Goal: Book appointment/travel/reservation

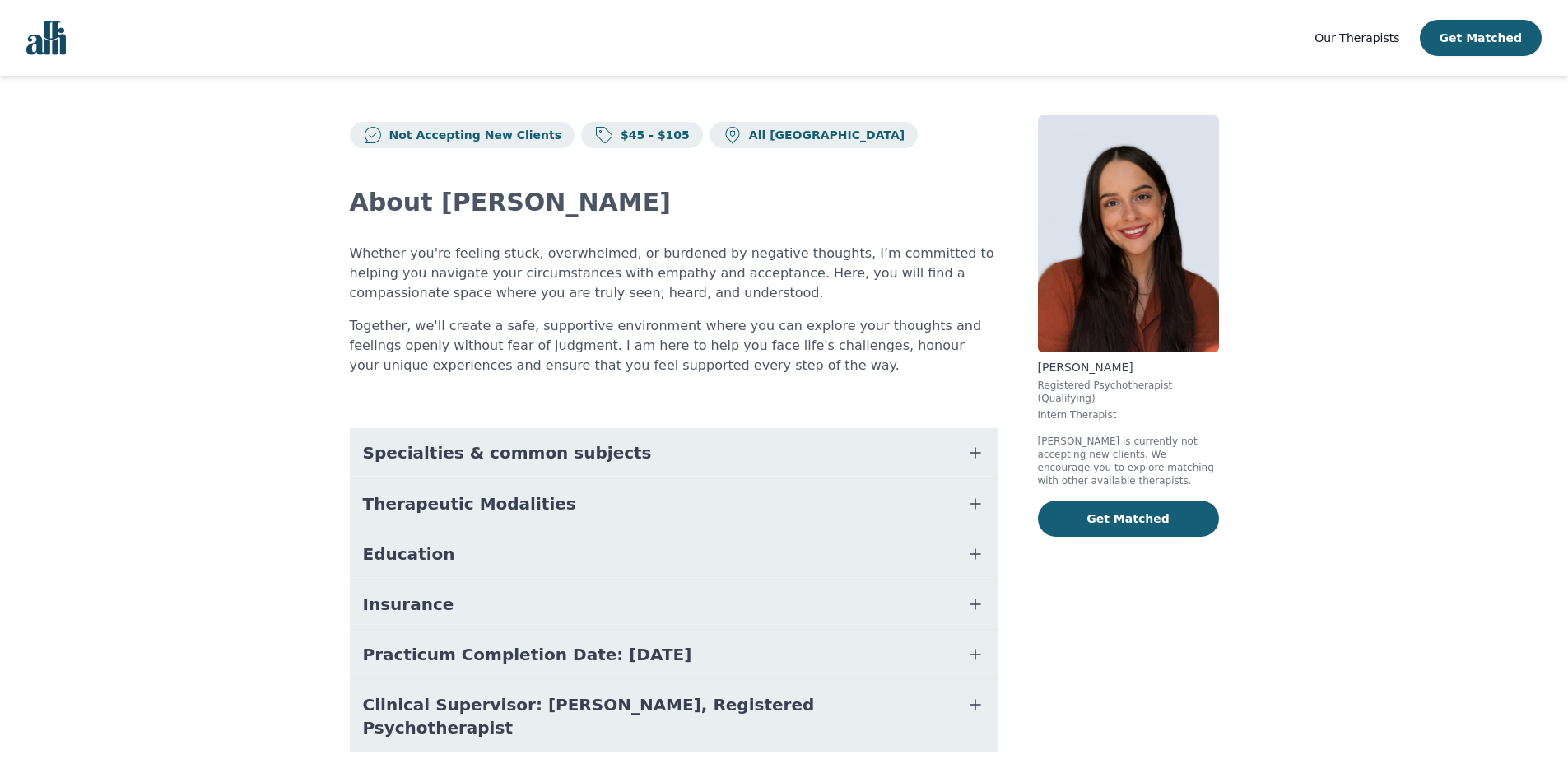
click at [1366, 37] on span "Our Therapists" at bounding box center [1357, 38] width 84 height 14
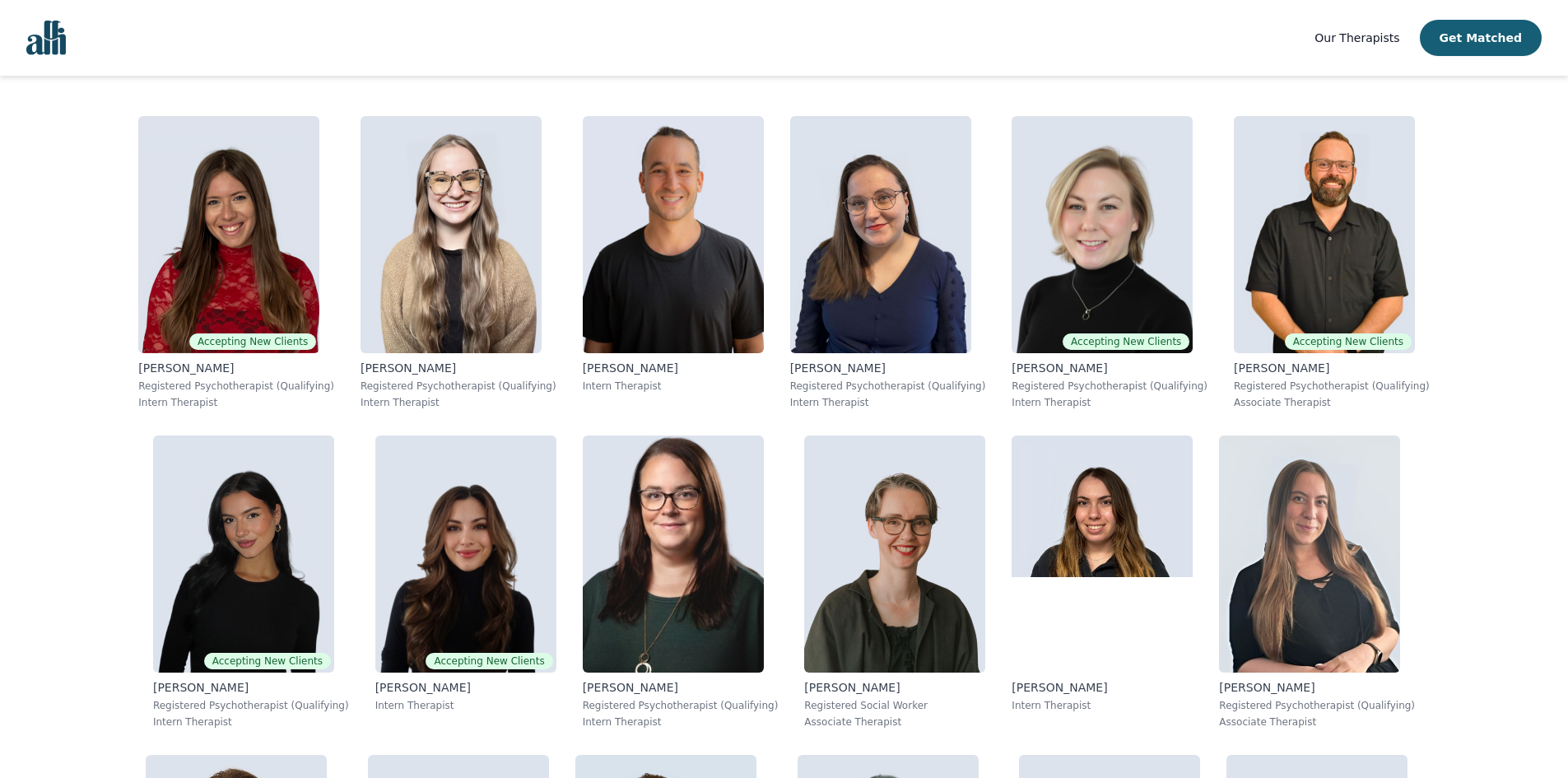
scroll to position [327, 0]
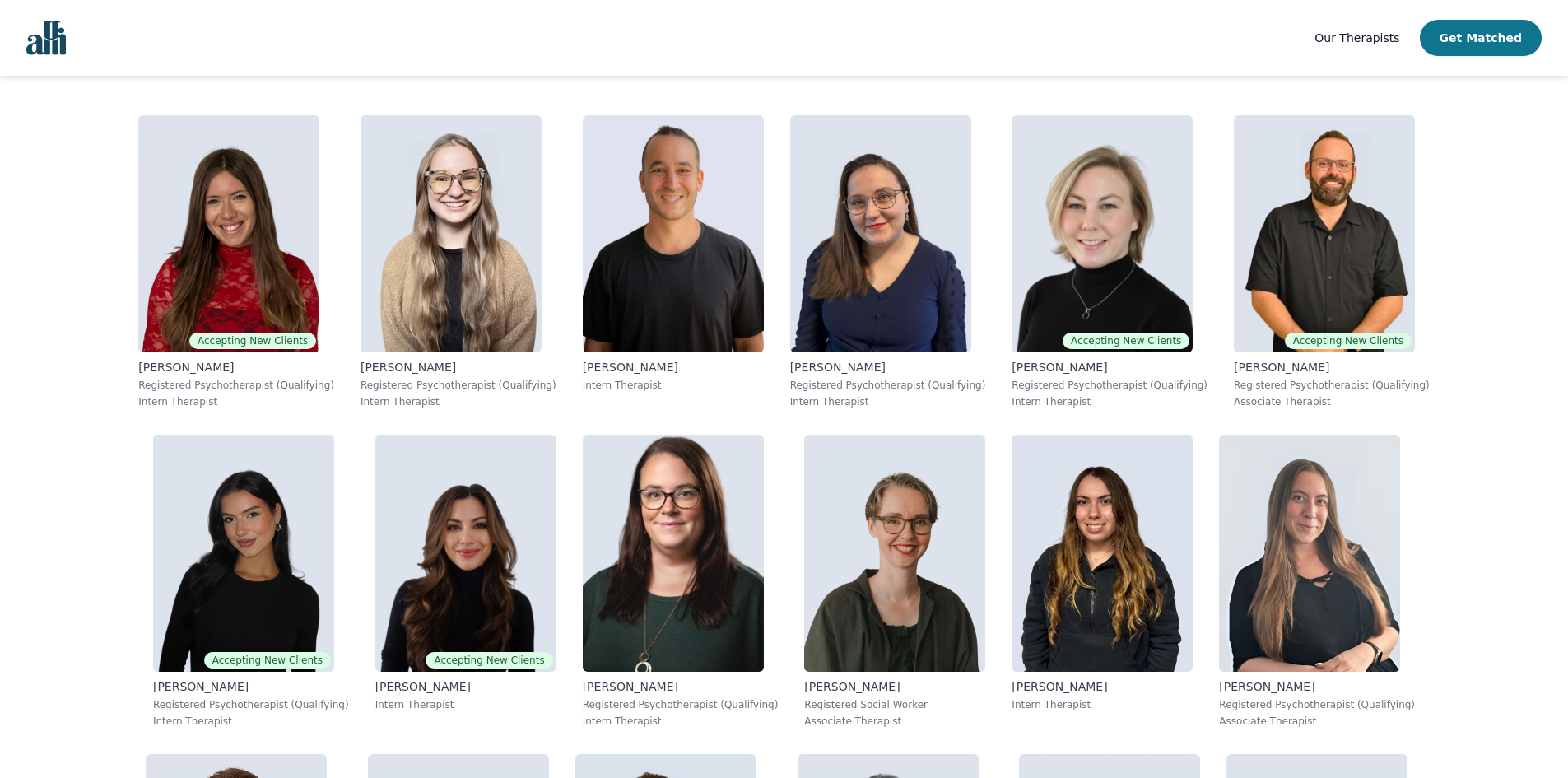
click at [1470, 49] on button "Get Matched" at bounding box center [1481, 37] width 122 height 36
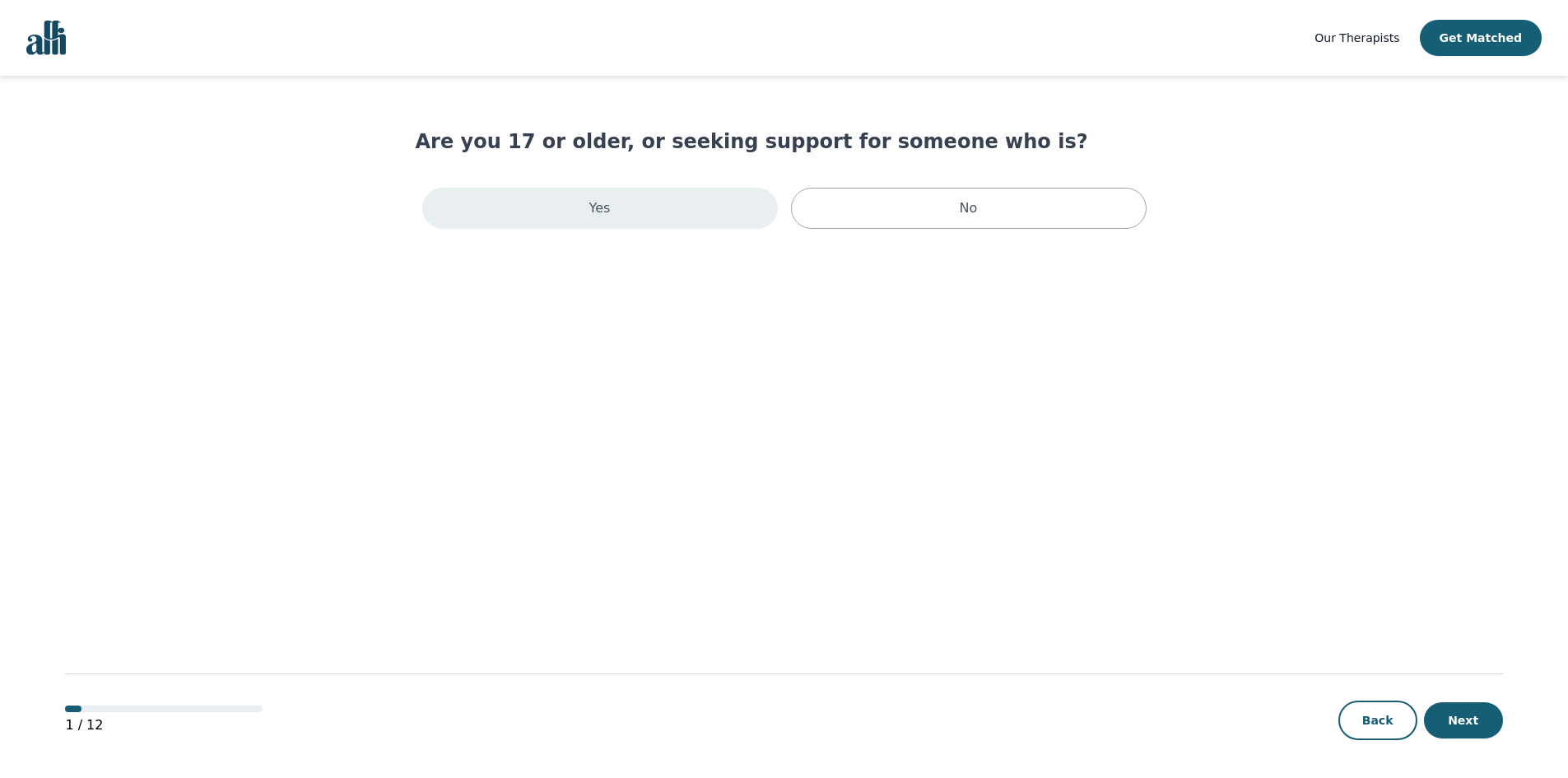
click at [600, 220] on div "Yes" at bounding box center [600, 208] width 355 height 41
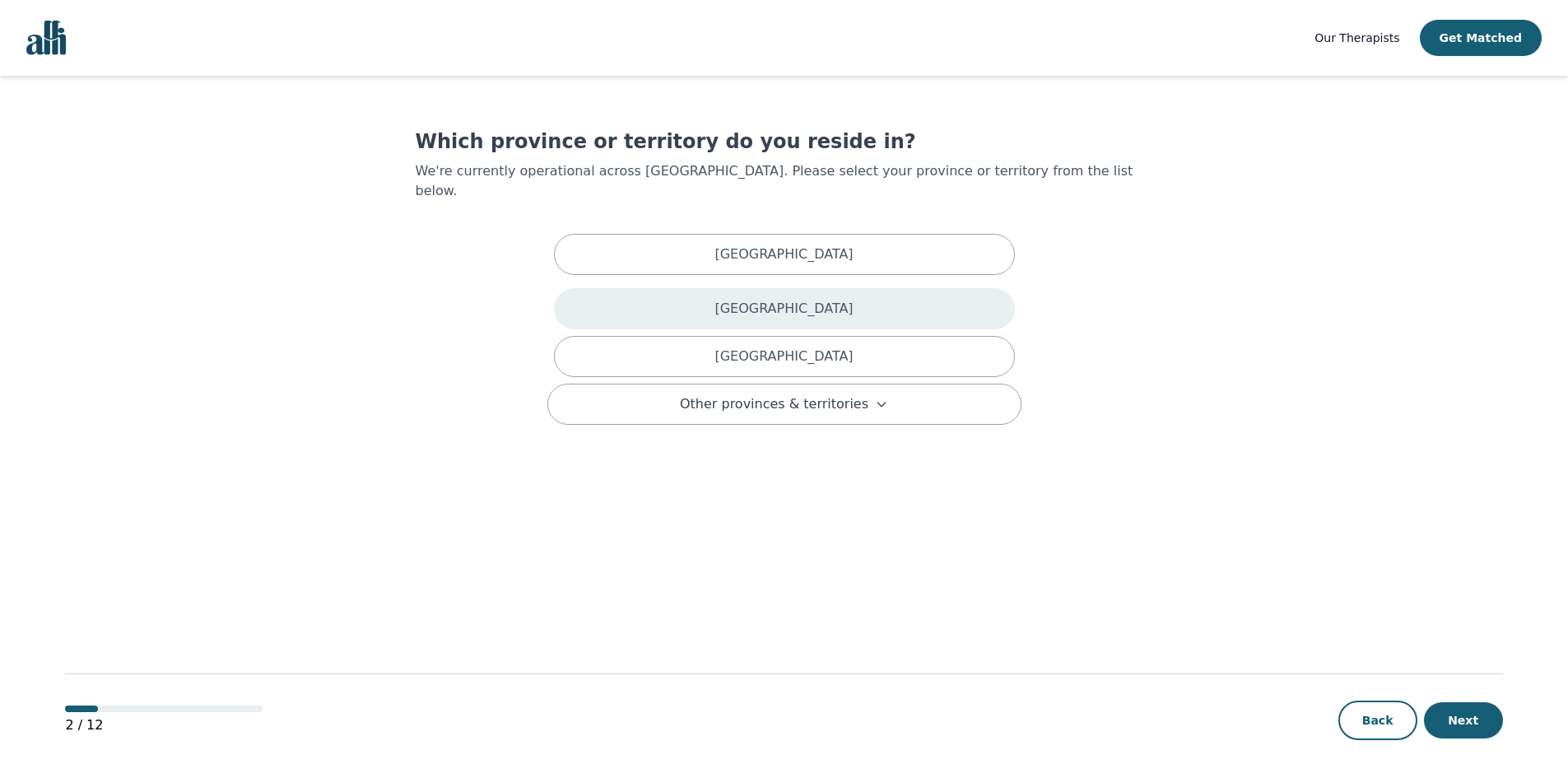
click at [673, 288] on div "[GEOGRAPHIC_DATA]" at bounding box center [784, 308] width 461 height 41
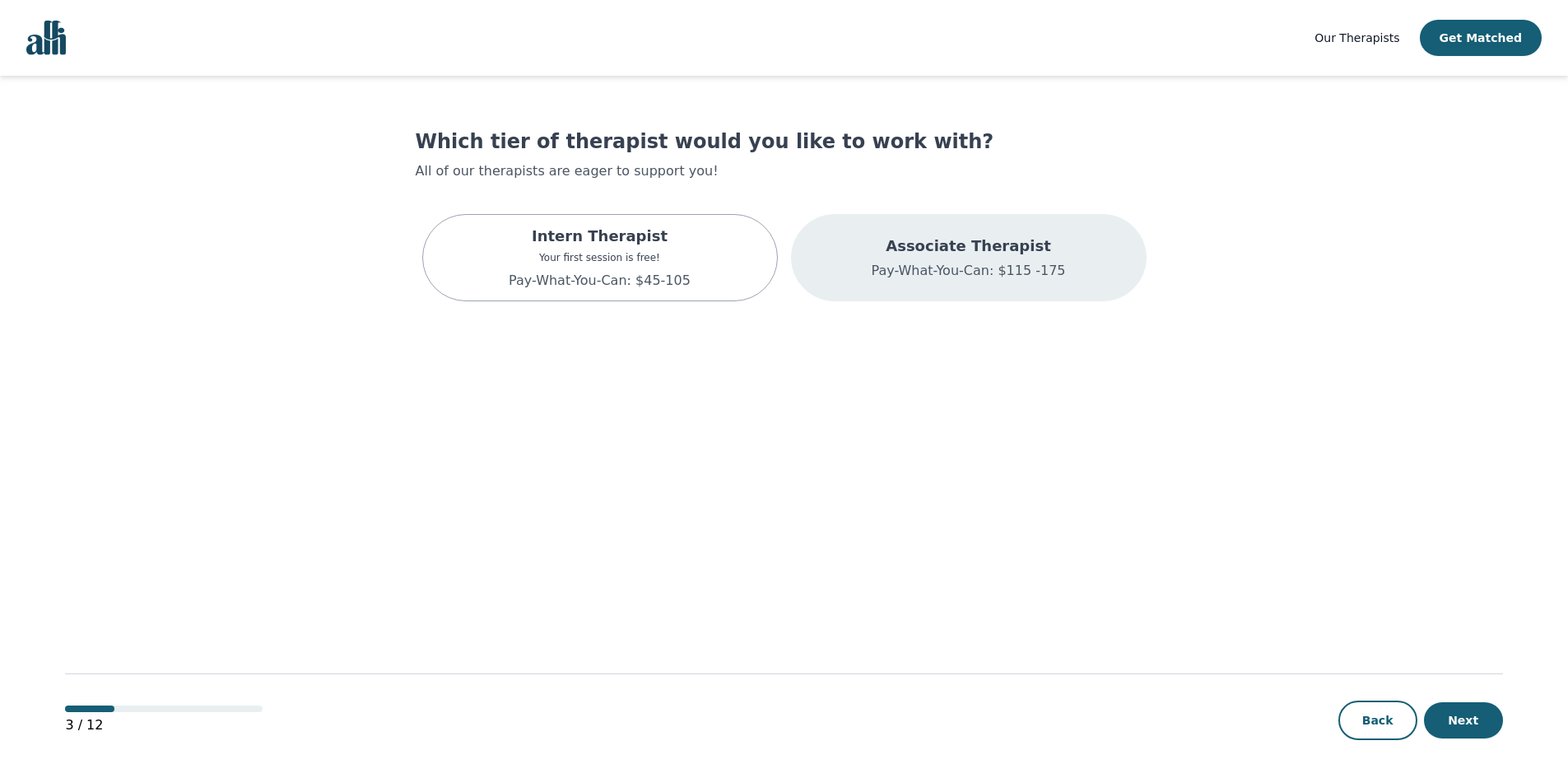
click at [920, 275] on p "Pay-What-You-Can: $115 -175" at bounding box center [968, 270] width 194 height 19
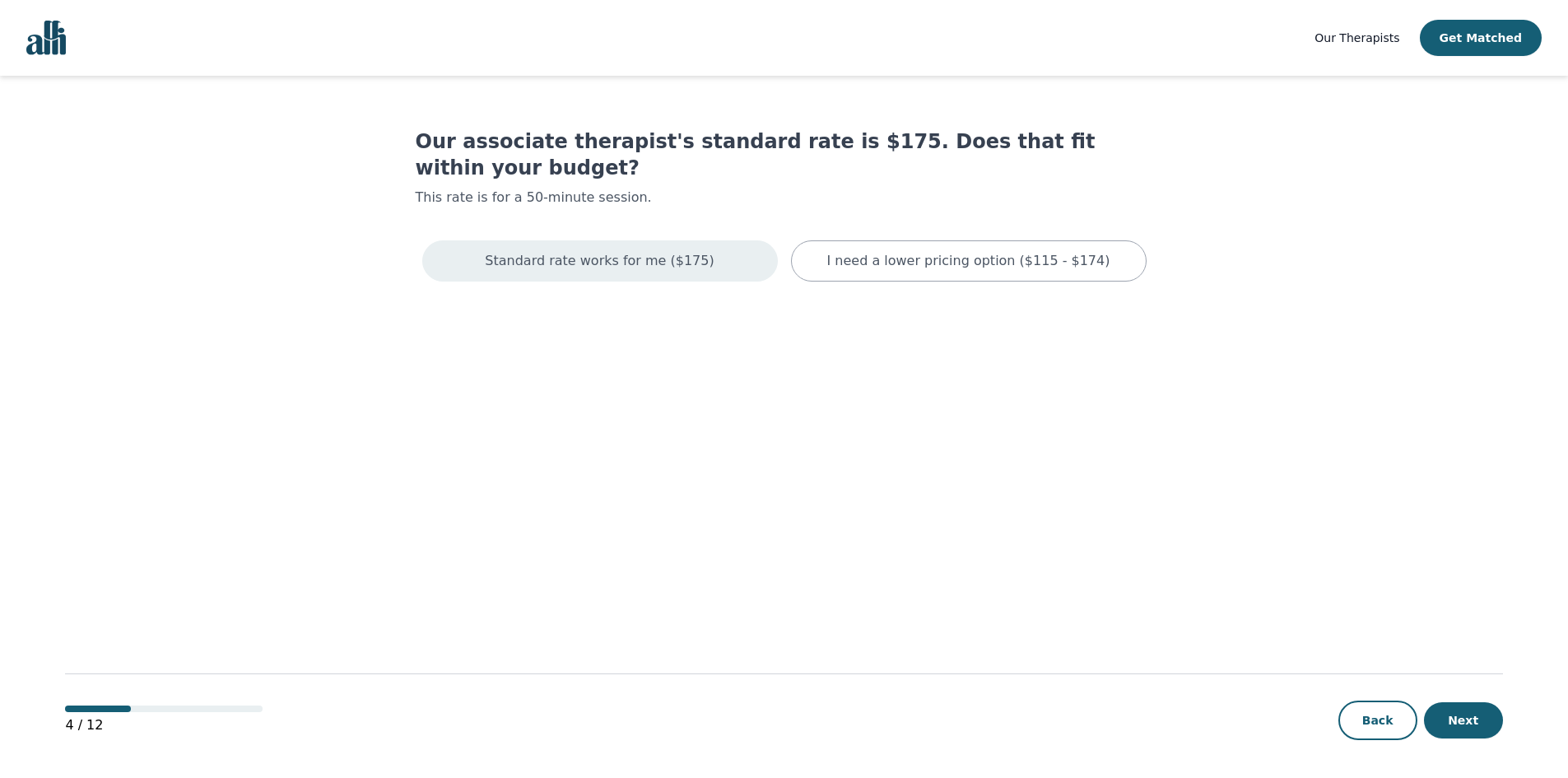
click at [639, 251] on p "Standard rate works for me ($175)" at bounding box center [599, 260] width 229 height 19
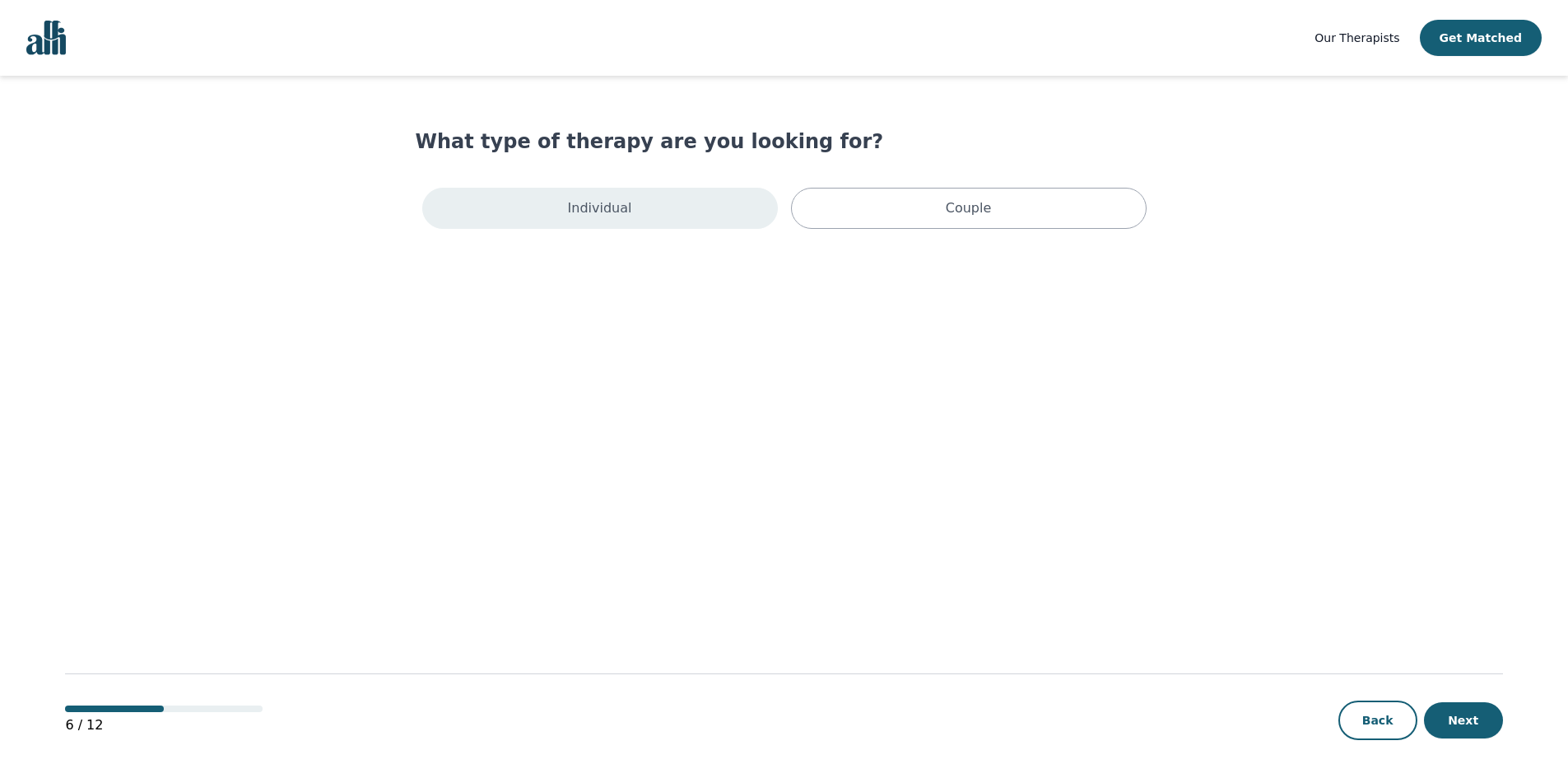
click at [656, 199] on div "Individual" at bounding box center [600, 208] width 355 height 41
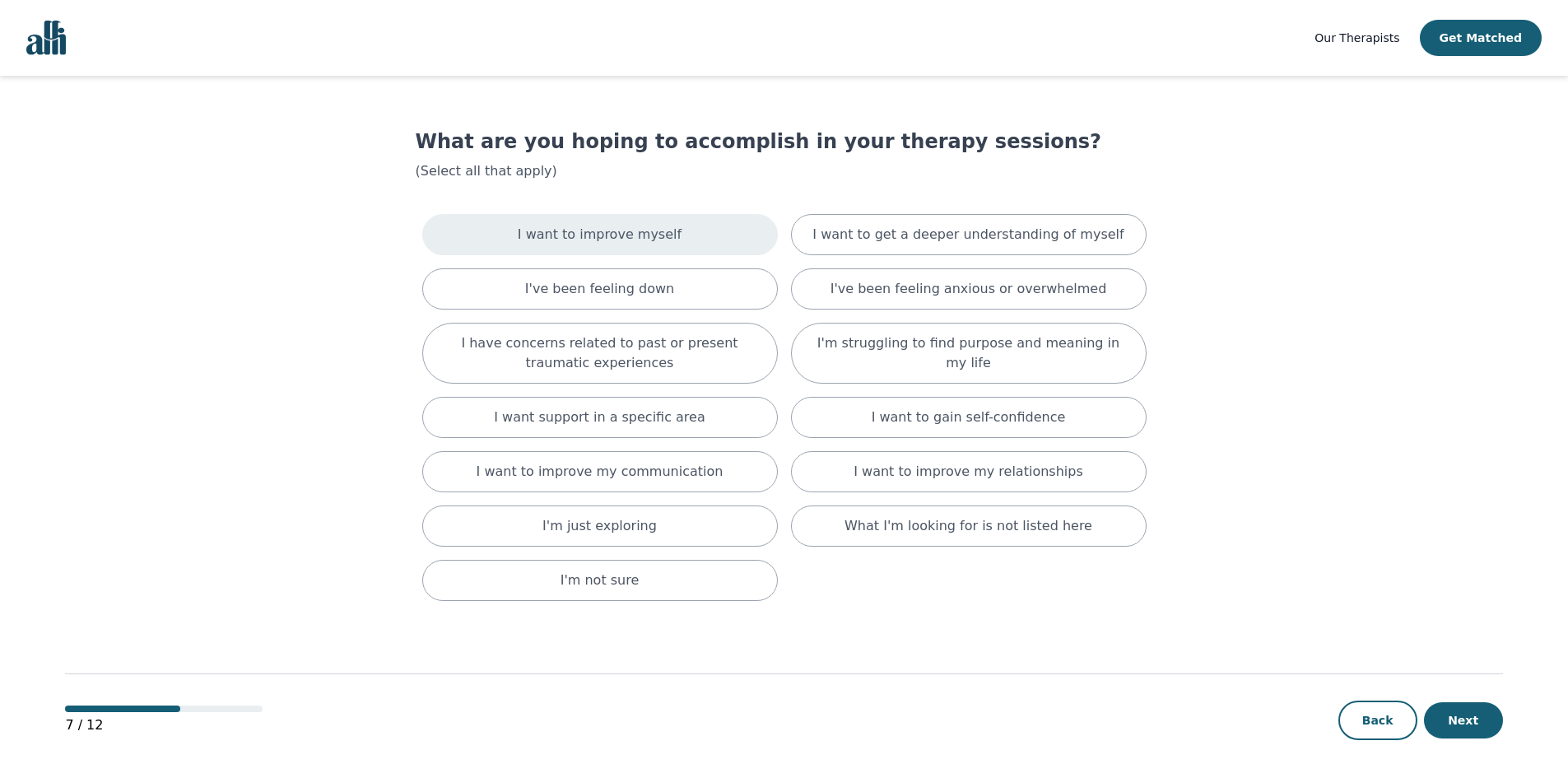
click at [653, 248] on div "I want to improve myself" at bounding box center [600, 234] width 355 height 41
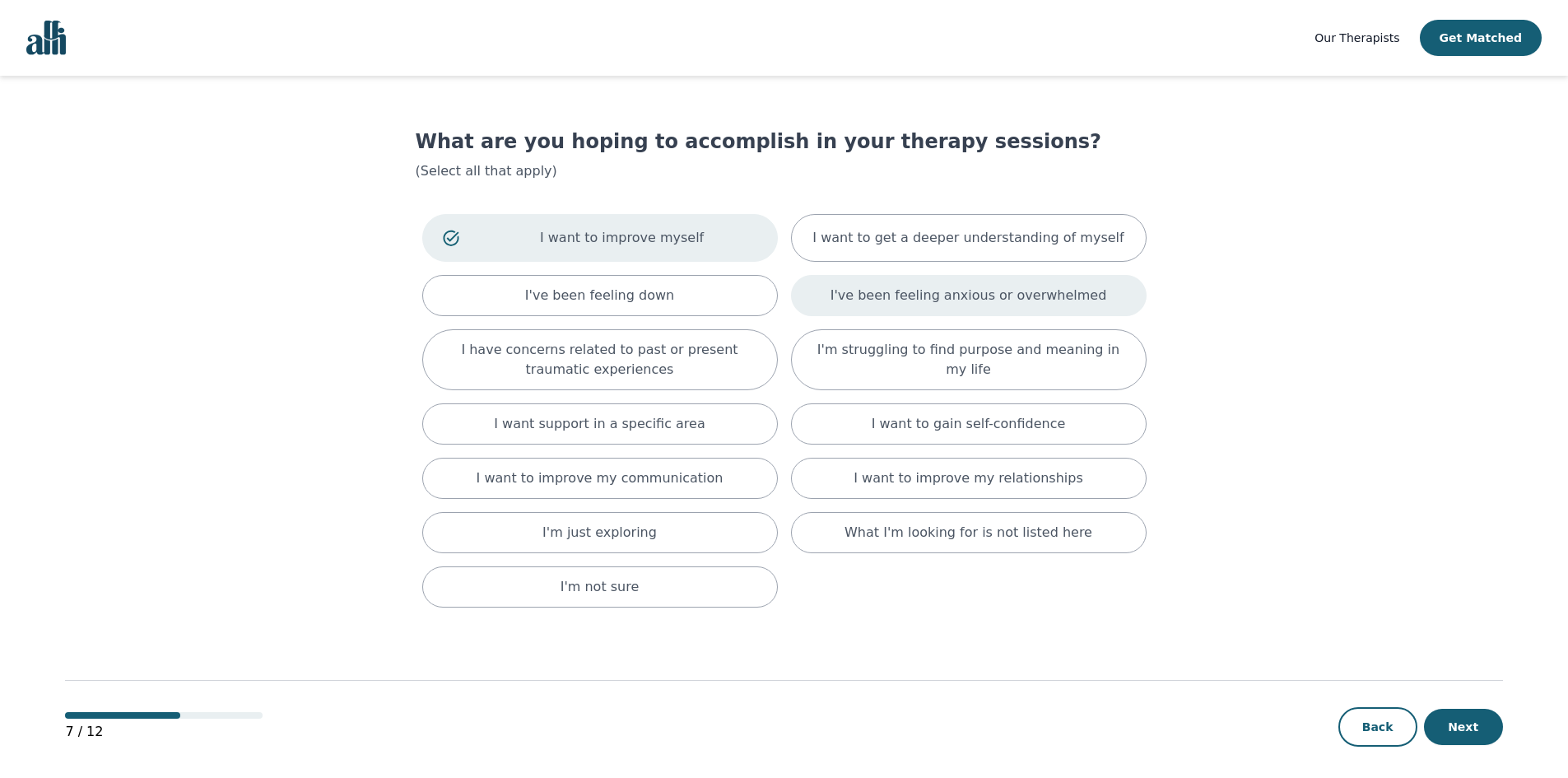
click at [868, 302] on p "I've been feeling anxious or overwhelmed" at bounding box center [969, 295] width 277 height 19
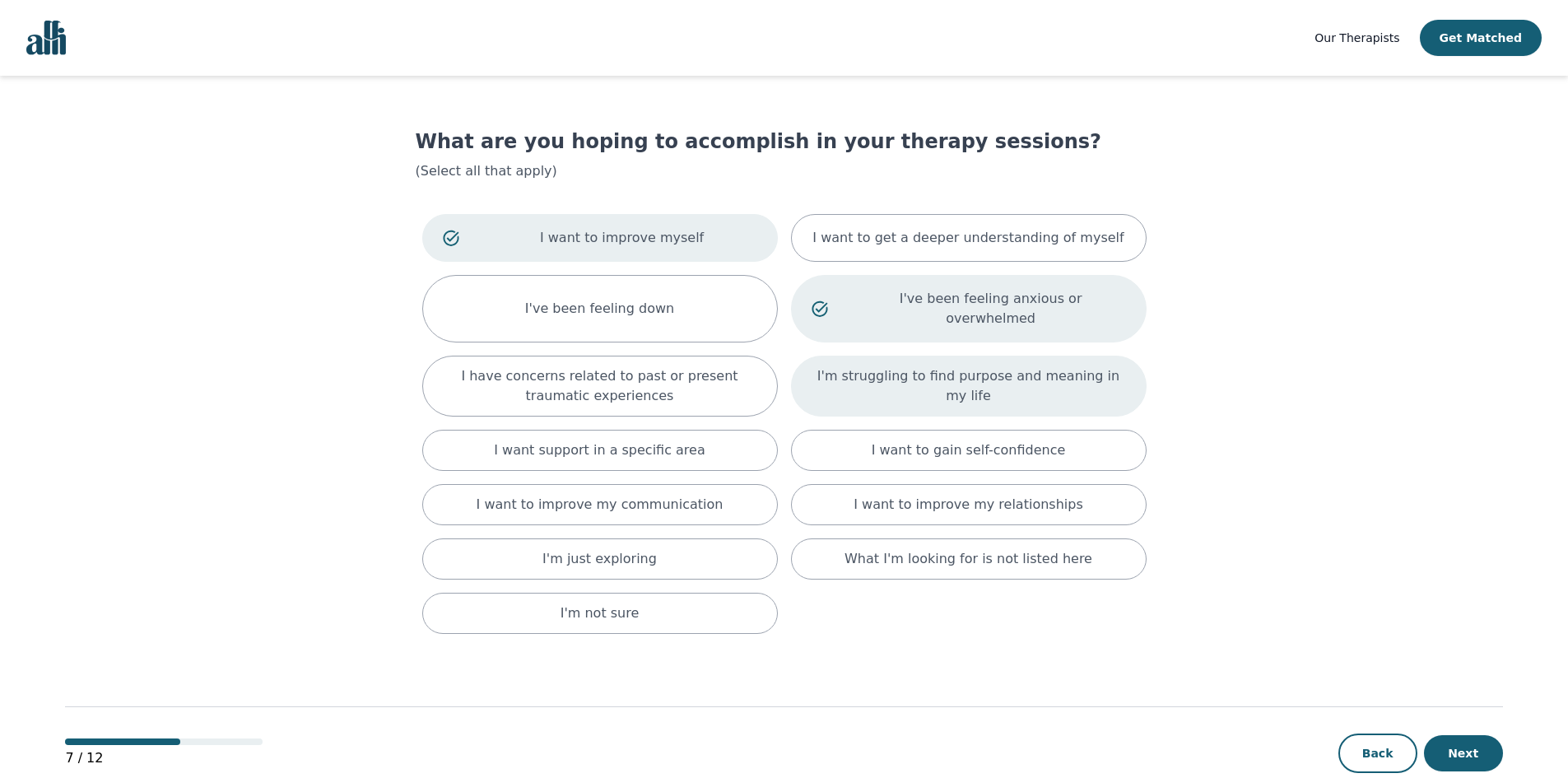
click at [871, 371] on p "I'm struggling to find purpose and meaning in my life" at bounding box center [968, 386] width 314 height 40
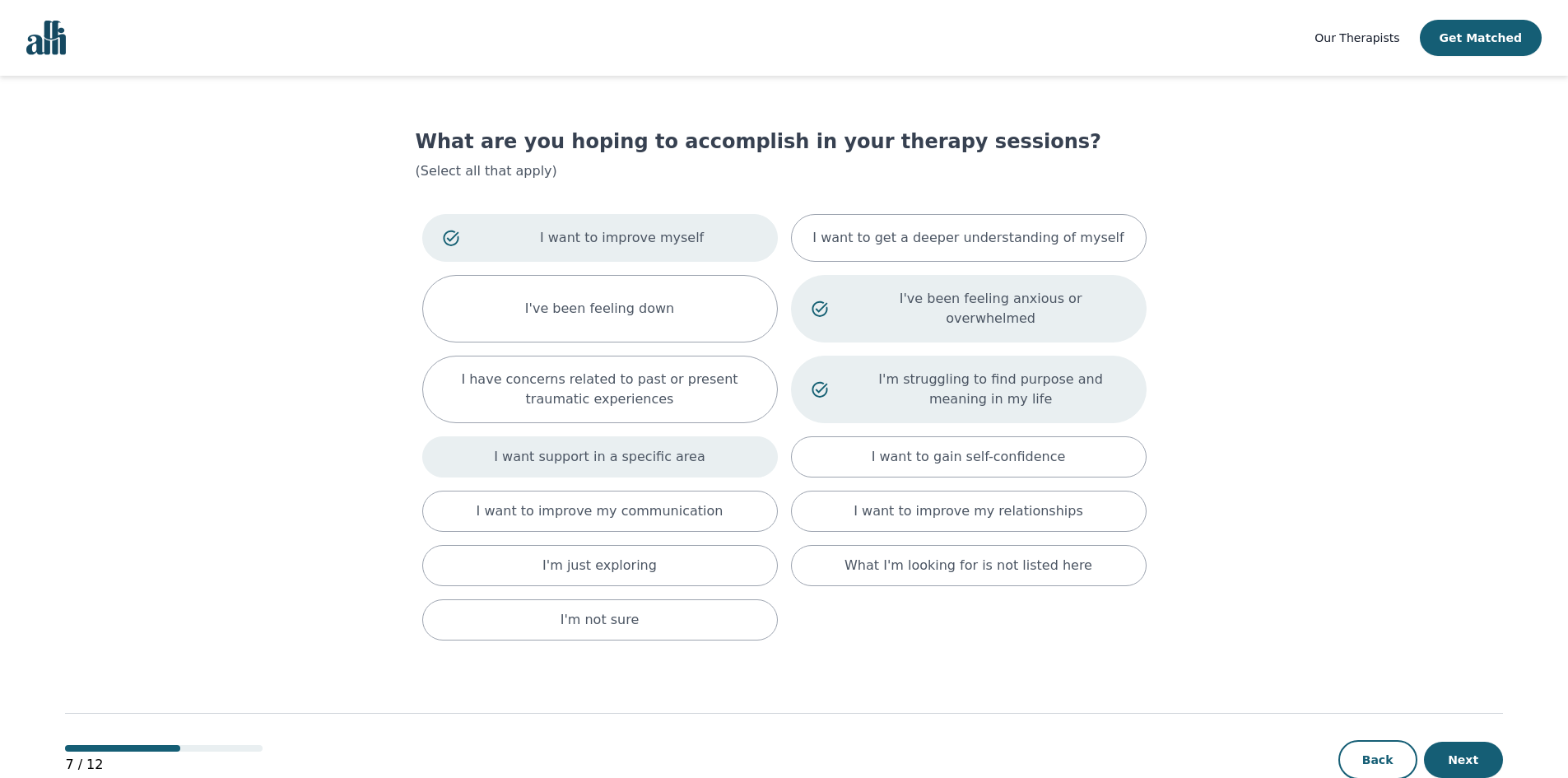
click at [630, 447] on p "I want support in a specific area" at bounding box center [600, 456] width 212 height 19
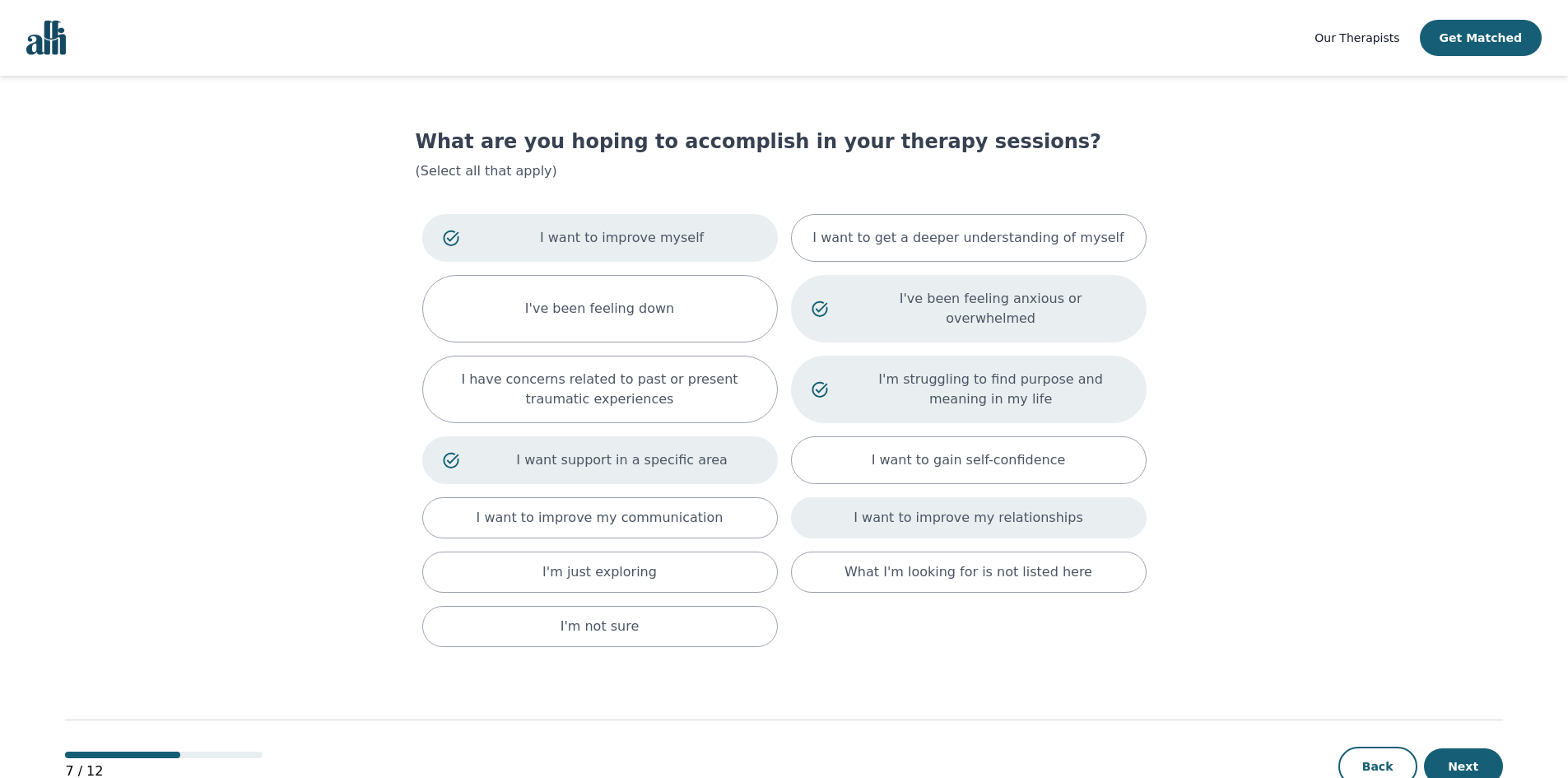
click at [843, 504] on div "I want to improve my relationships" at bounding box center [968, 518] width 355 height 41
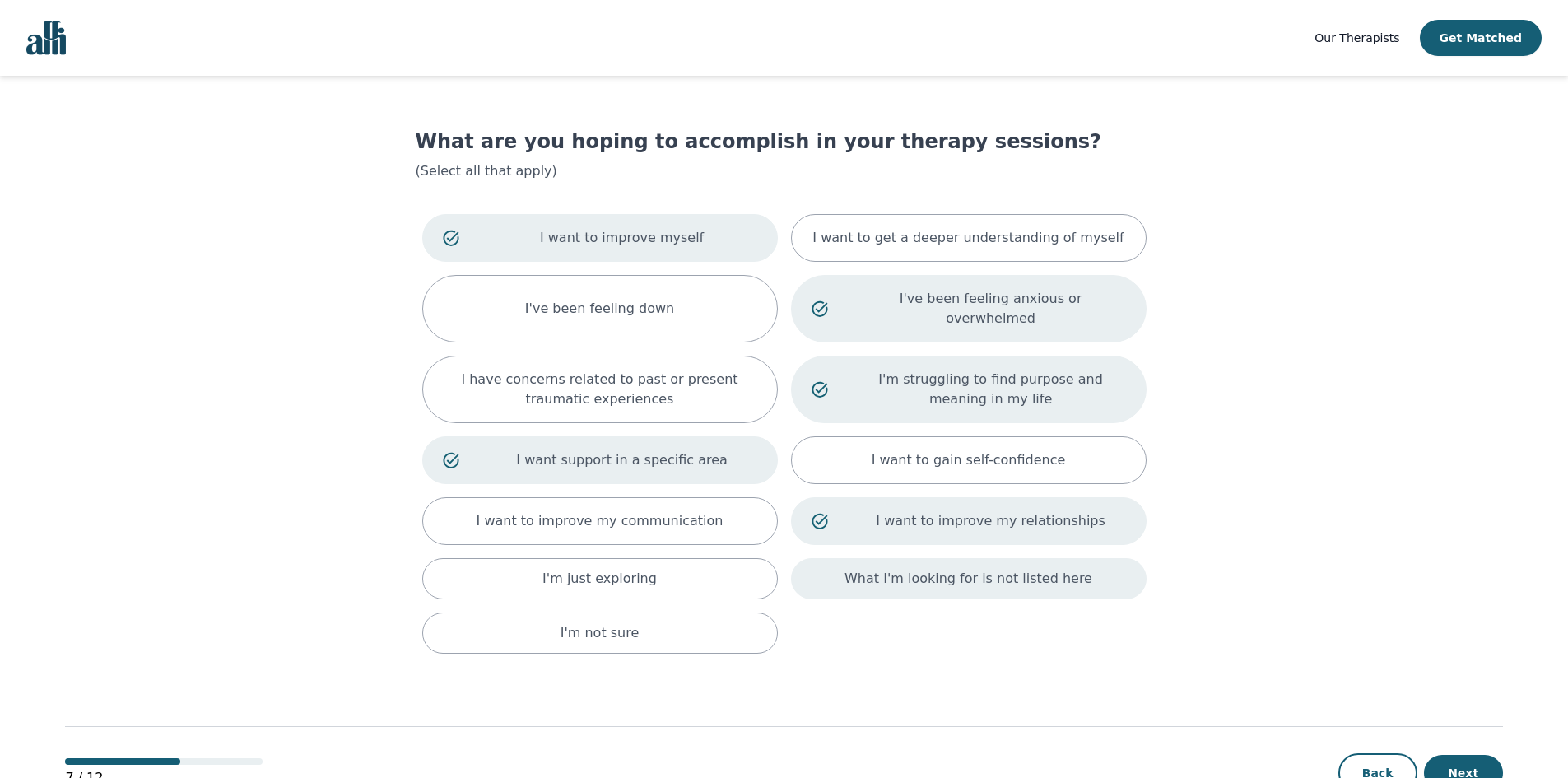
click at [845, 558] on div "What I'm looking for is not listed here" at bounding box center [968, 579] width 355 height 41
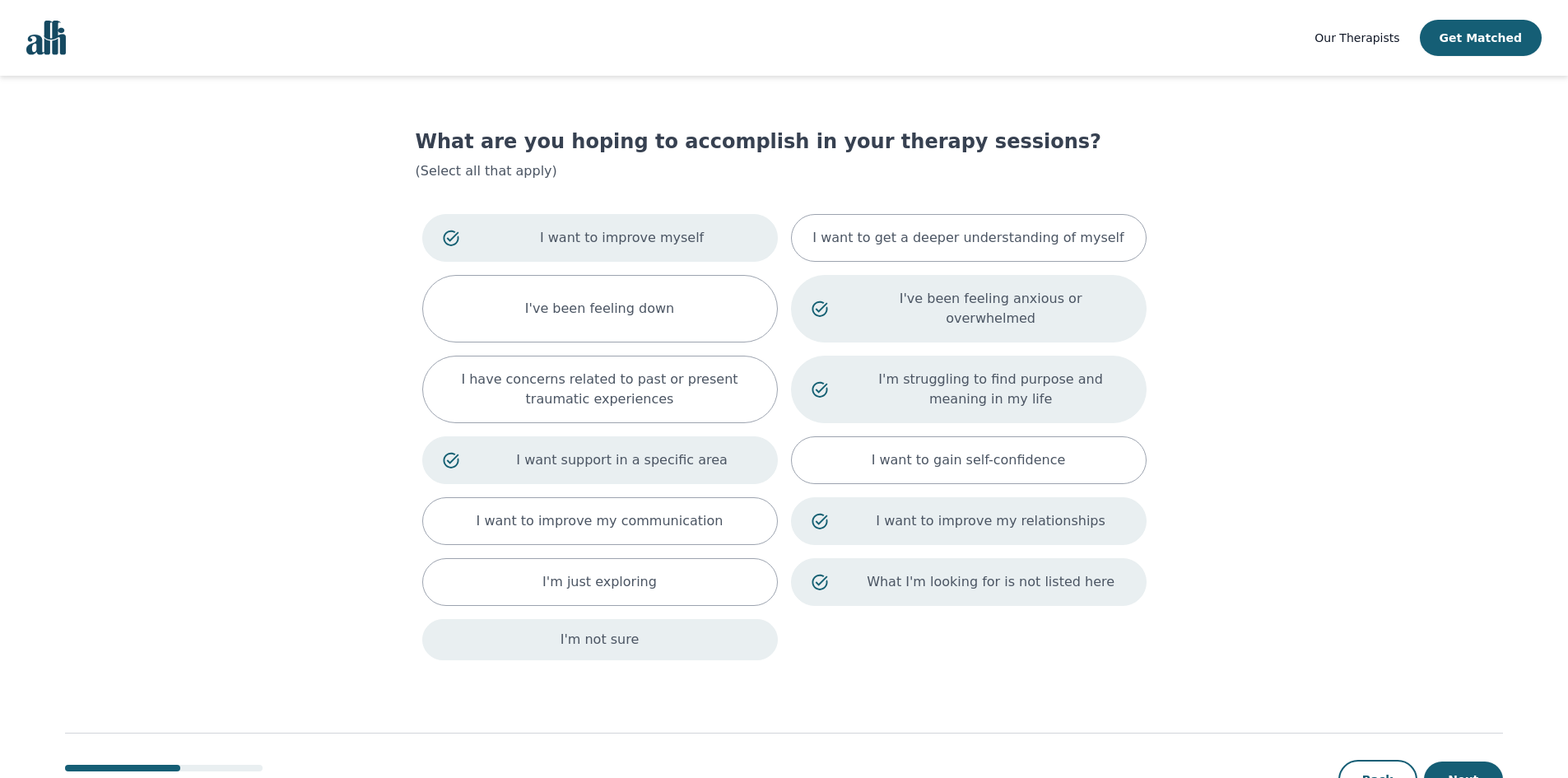
click at [656, 622] on div "I'm not sure" at bounding box center [600, 639] width 355 height 41
click at [679, 634] on p "I'm not sure" at bounding box center [622, 643] width 270 height 19
click at [1467, 762] on button "Next" at bounding box center [1464, 780] width 79 height 36
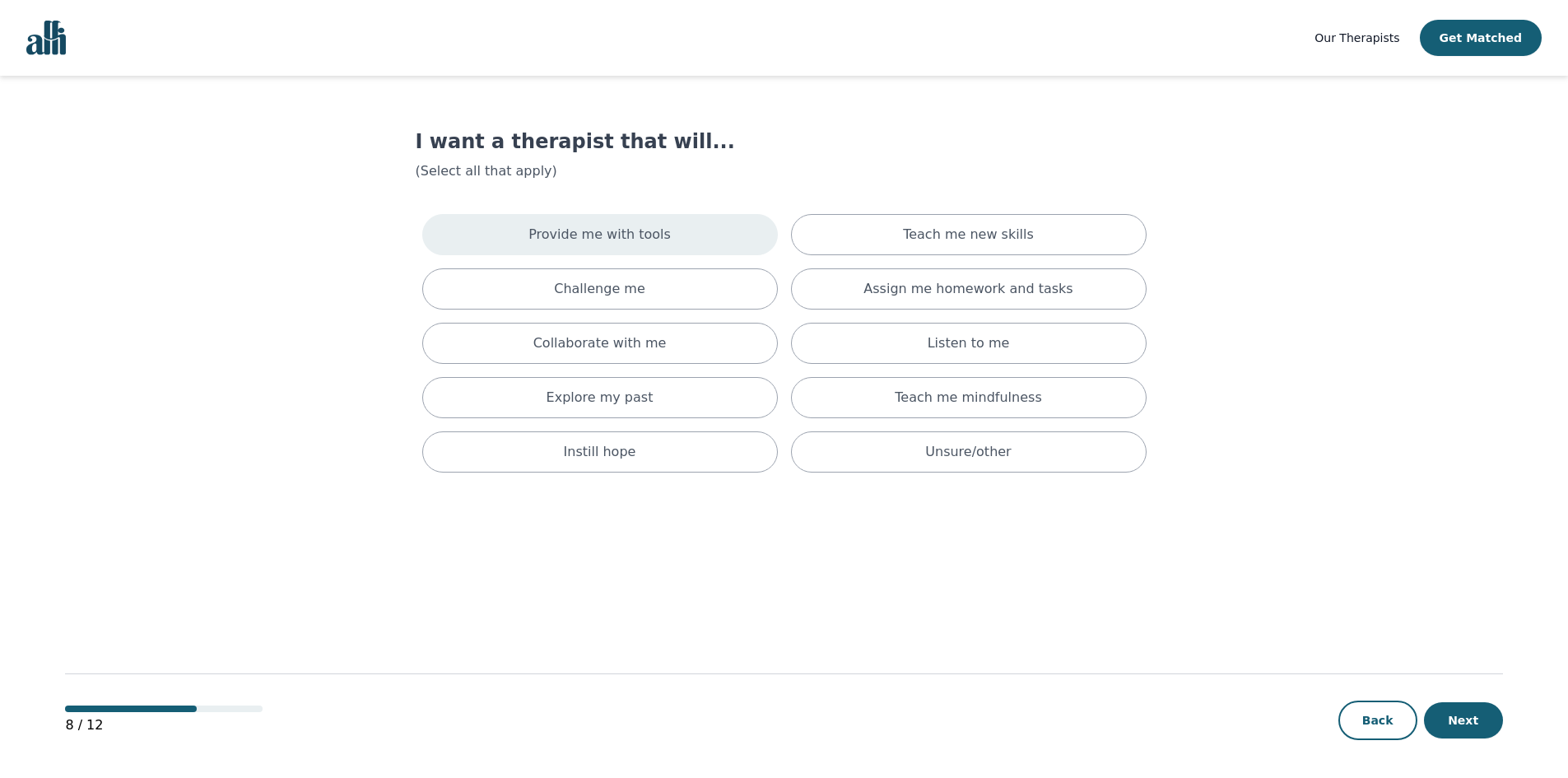
click at [627, 235] on p "Provide me with tools" at bounding box center [600, 234] width 143 height 19
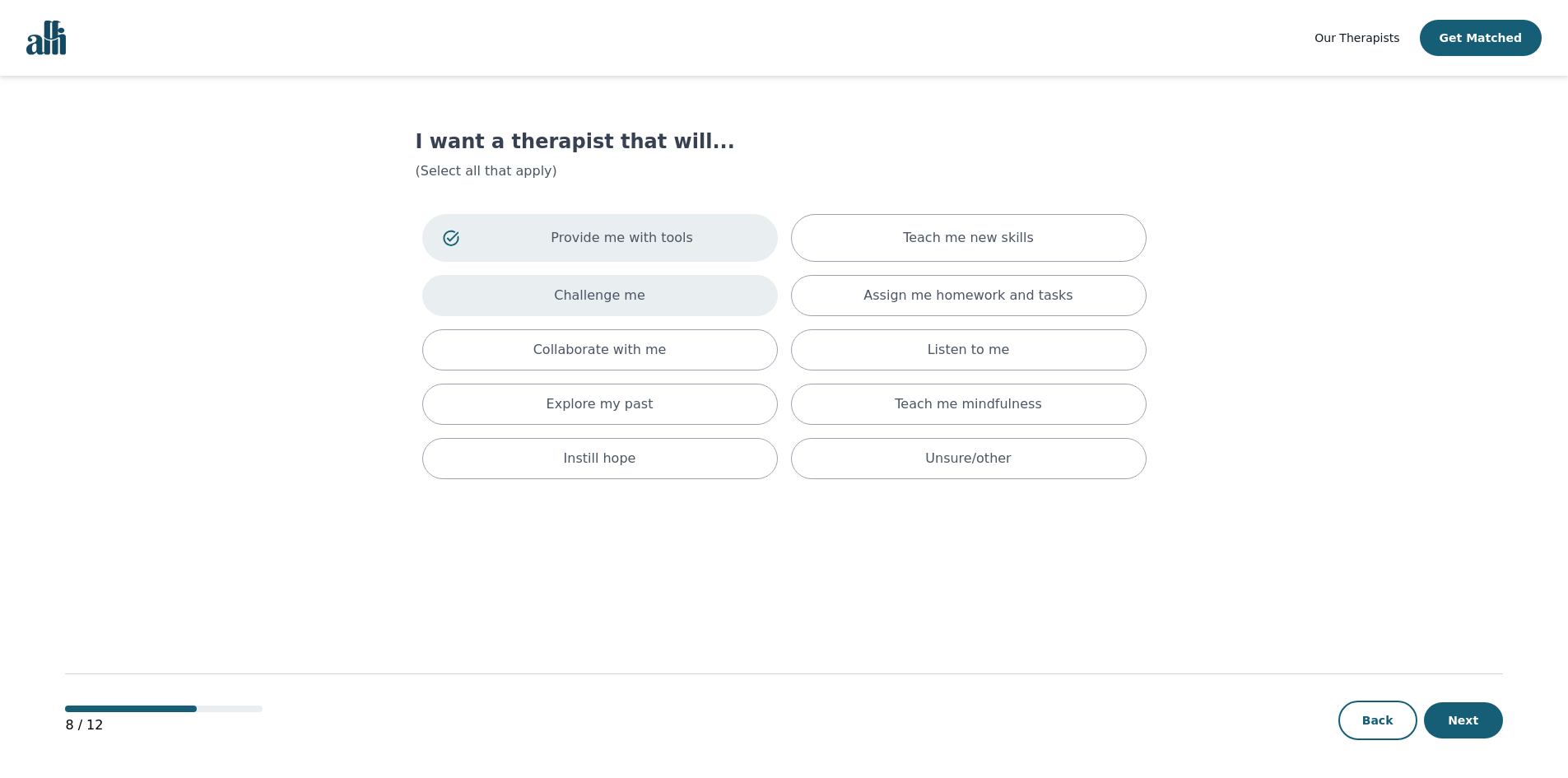
click at [627, 282] on div "Challenge me" at bounding box center [600, 296] width 355 height 41
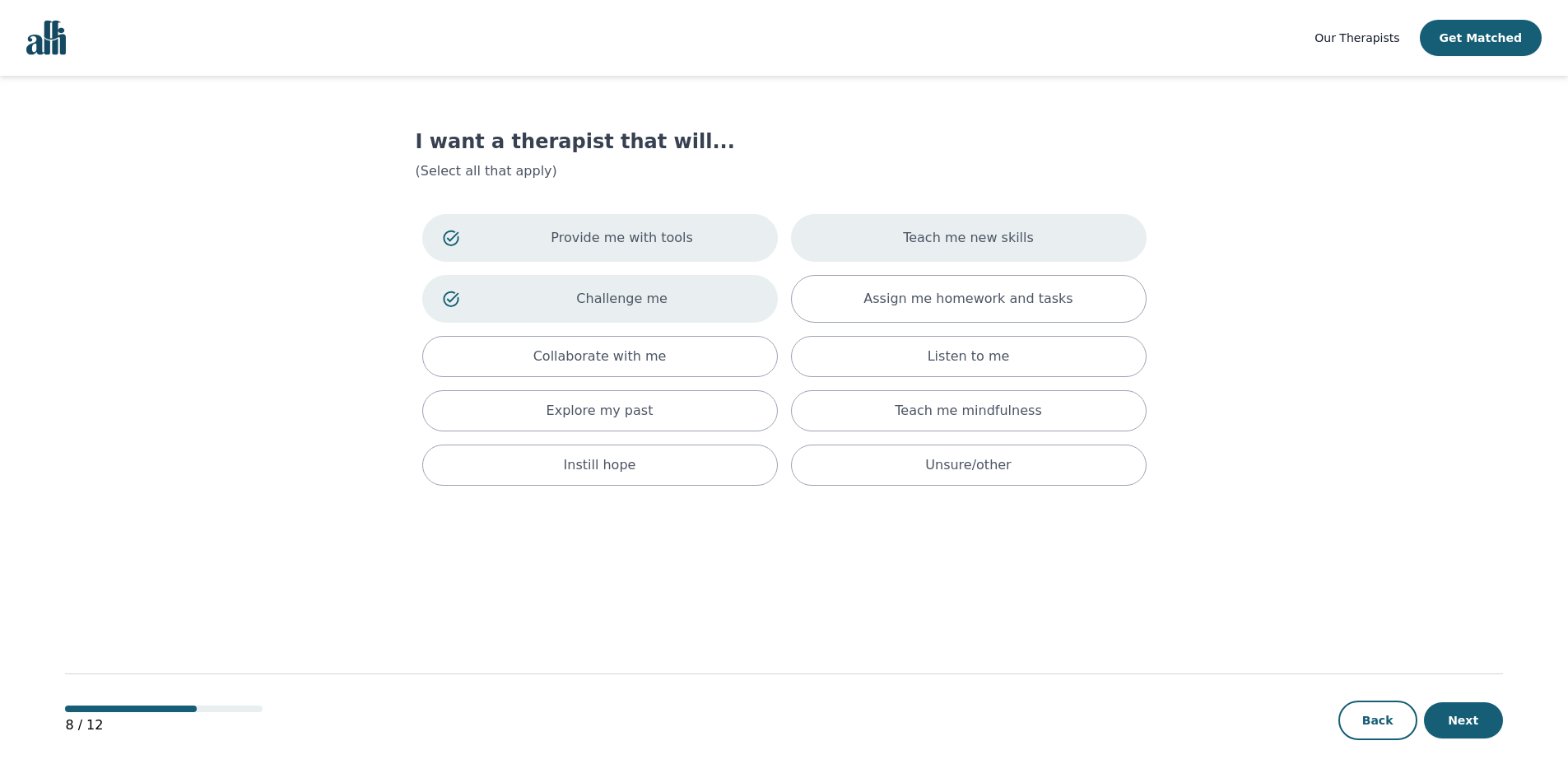
click at [907, 242] on div "Teach me new skills" at bounding box center [968, 237] width 355 height 48
click at [905, 297] on p "Assign me homework and tasks" at bounding box center [968, 298] width 209 height 19
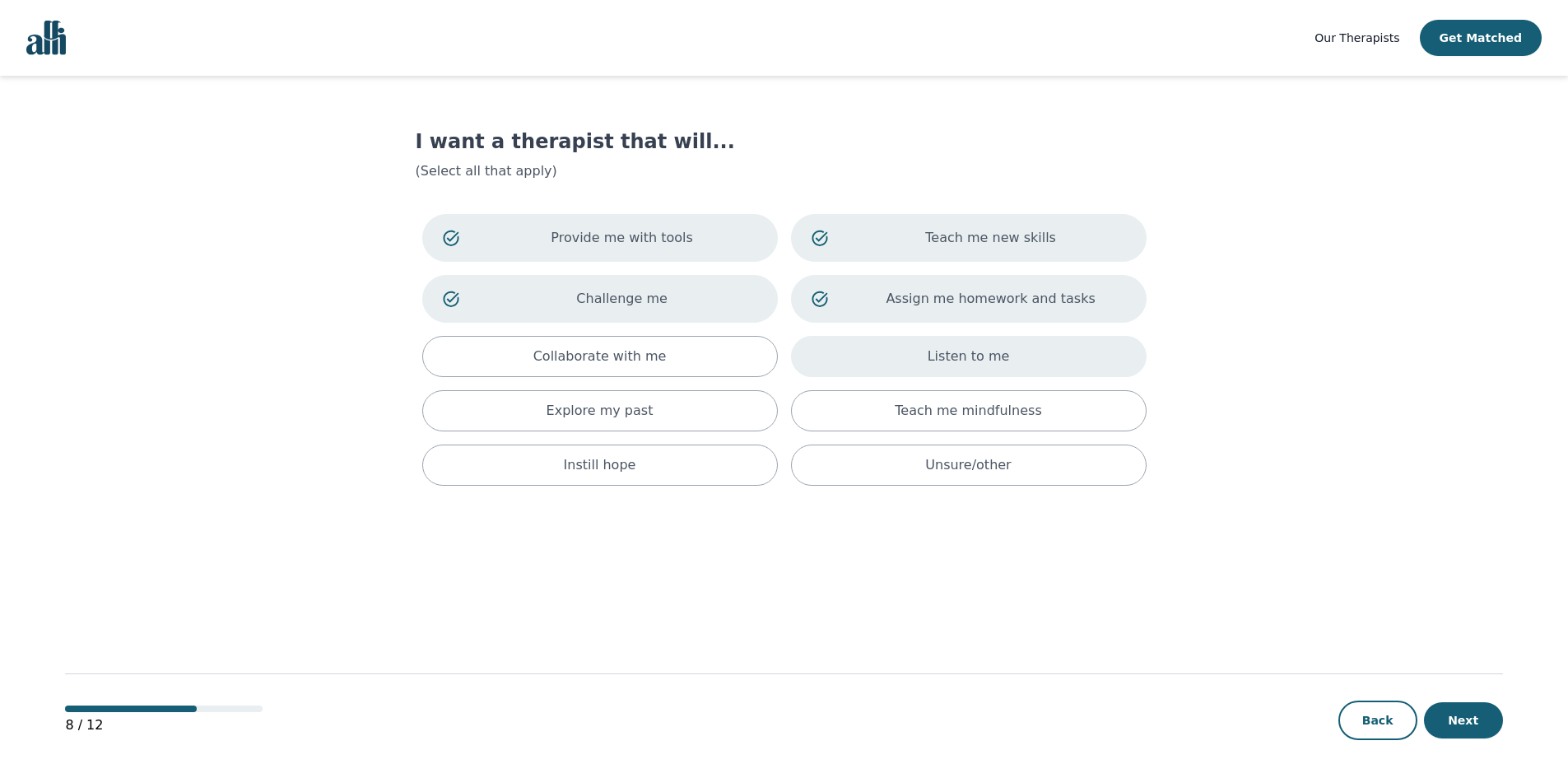
click at [897, 373] on div "Listen to me" at bounding box center [968, 356] width 355 height 41
click at [1444, 726] on button "Next" at bounding box center [1464, 721] width 79 height 36
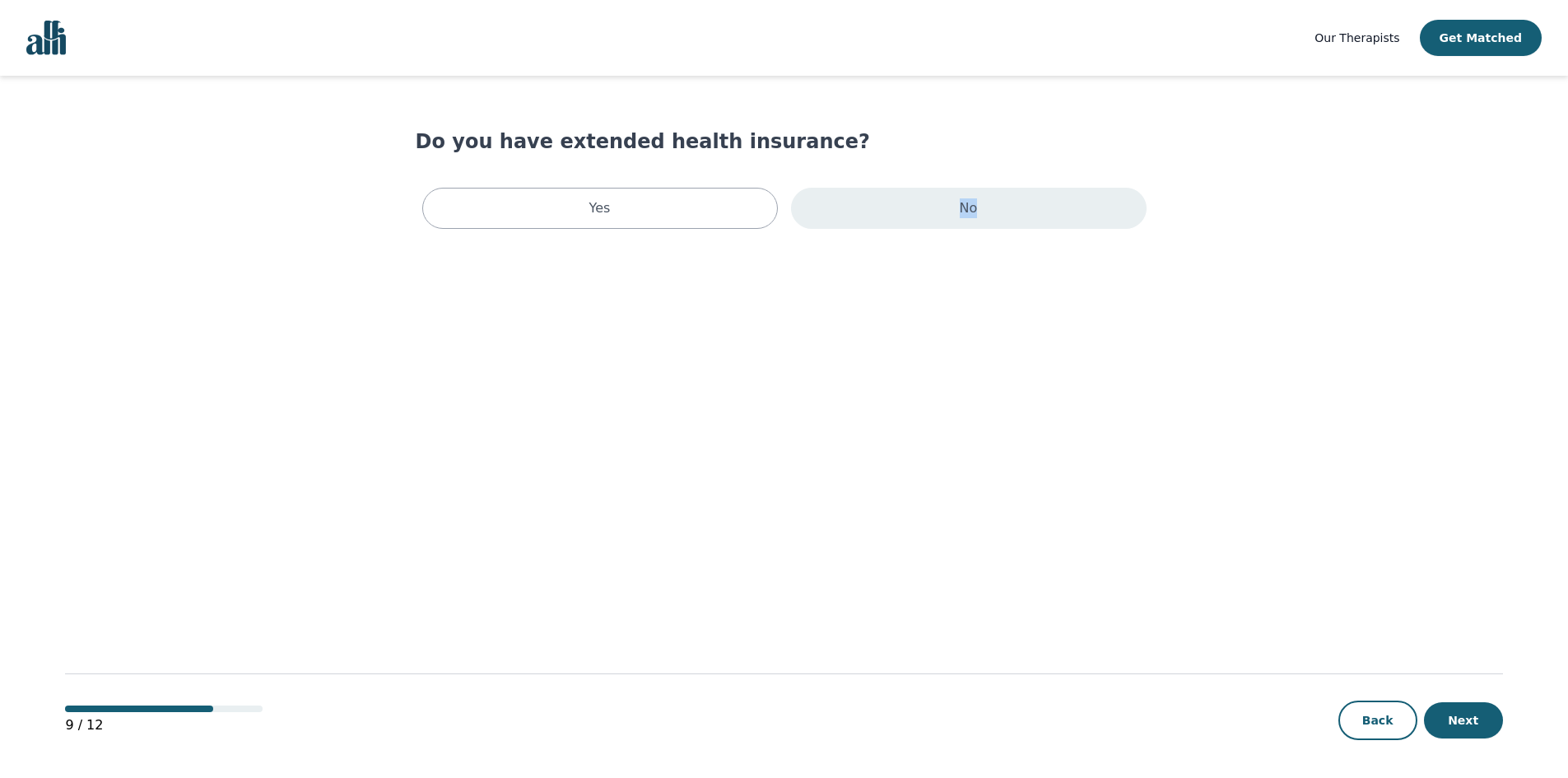
drag, startPoint x: 915, startPoint y: 430, endPoint x: 910, endPoint y: 204, distance: 226.1
click at [910, 204] on main "Do you have extended health insurance? Yes No 9 / 12 Back Next" at bounding box center [784, 428] width 1437 height 705
click at [910, 204] on div "No" at bounding box center [968, 208] width 355 height 41
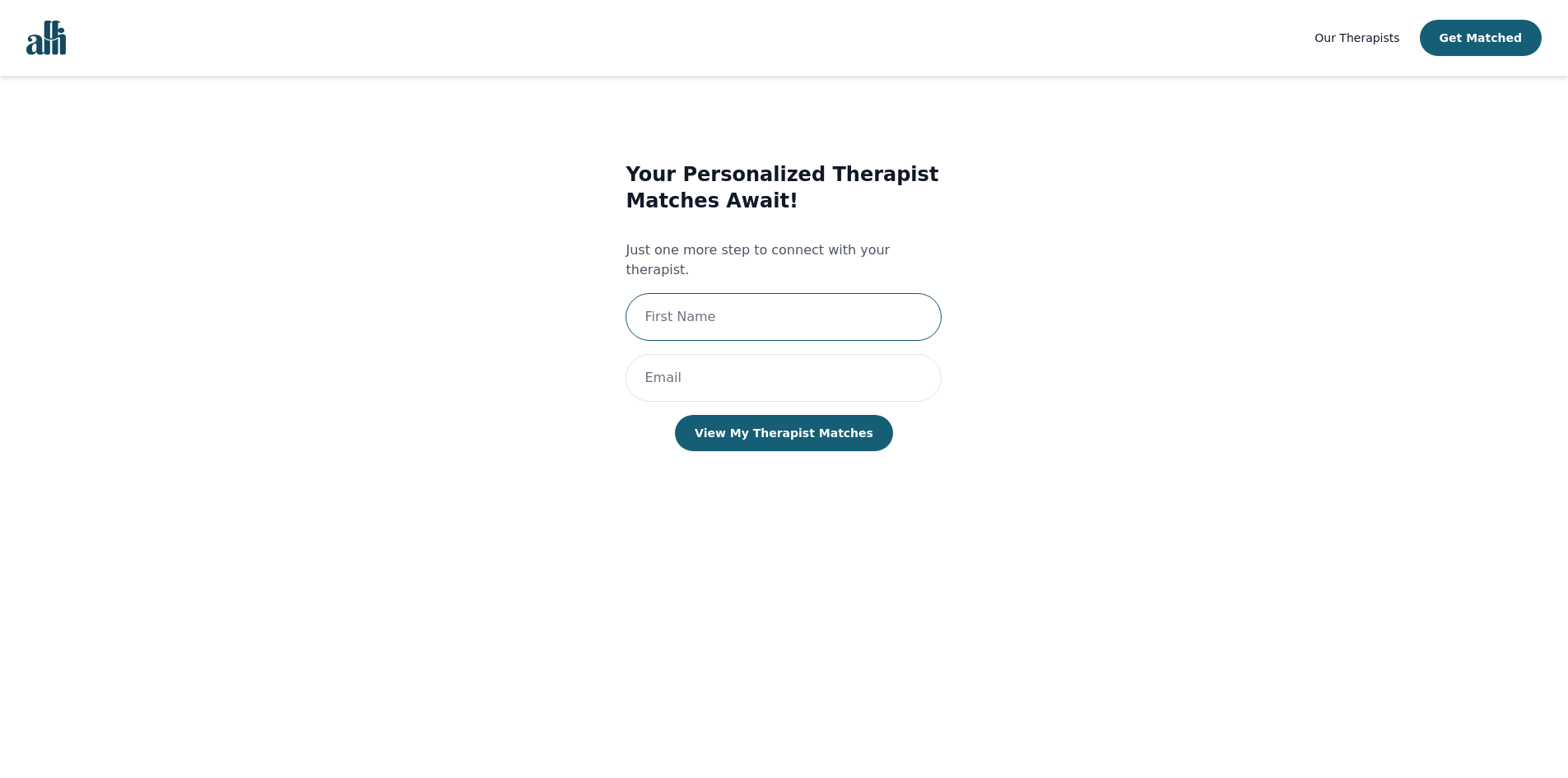
click at [727, 293] on input "text" at bounding box center [784, 317] width 316 height 48
type input "Jordan"
type input "[EMAIL_ADDRESS][DOMAIN_NAME]"
click at [741, 418] on button "View My Therapist Matches" at bounding box center [784, 433] width 218 height 36
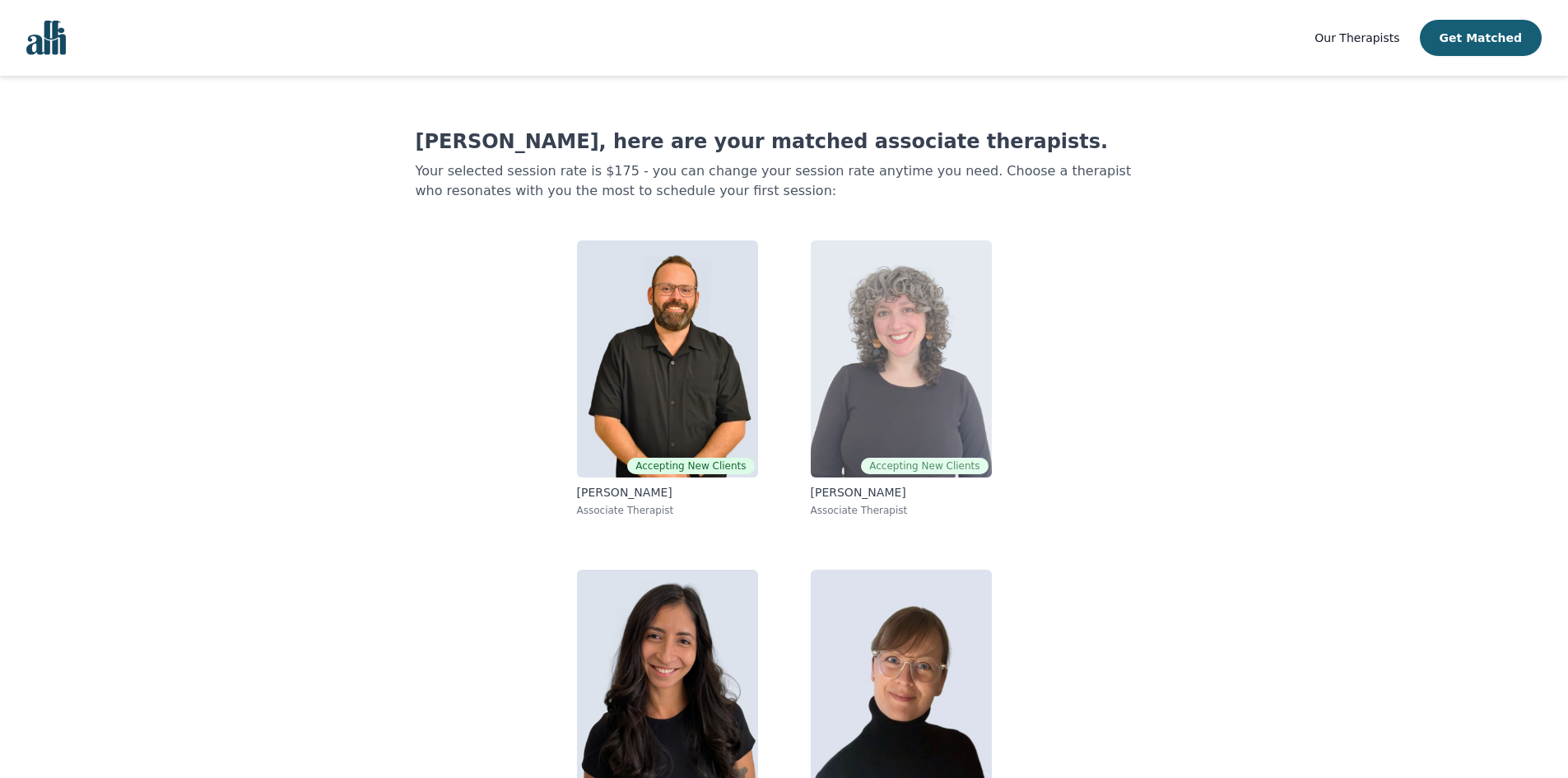
scroll to position [82, 0]
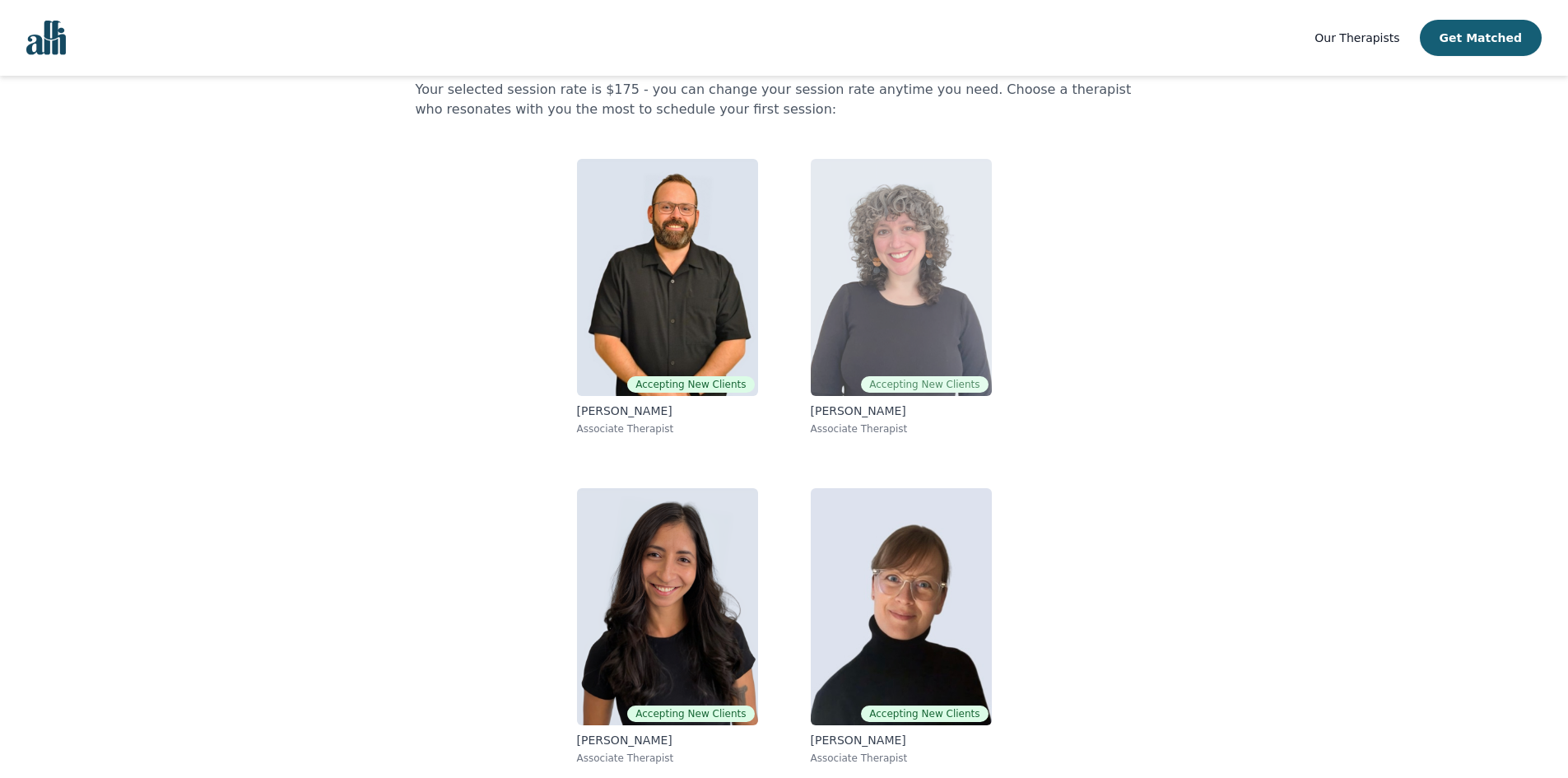
click at [857, 317] on img at bounding box center [901, 277] width 181 height 237
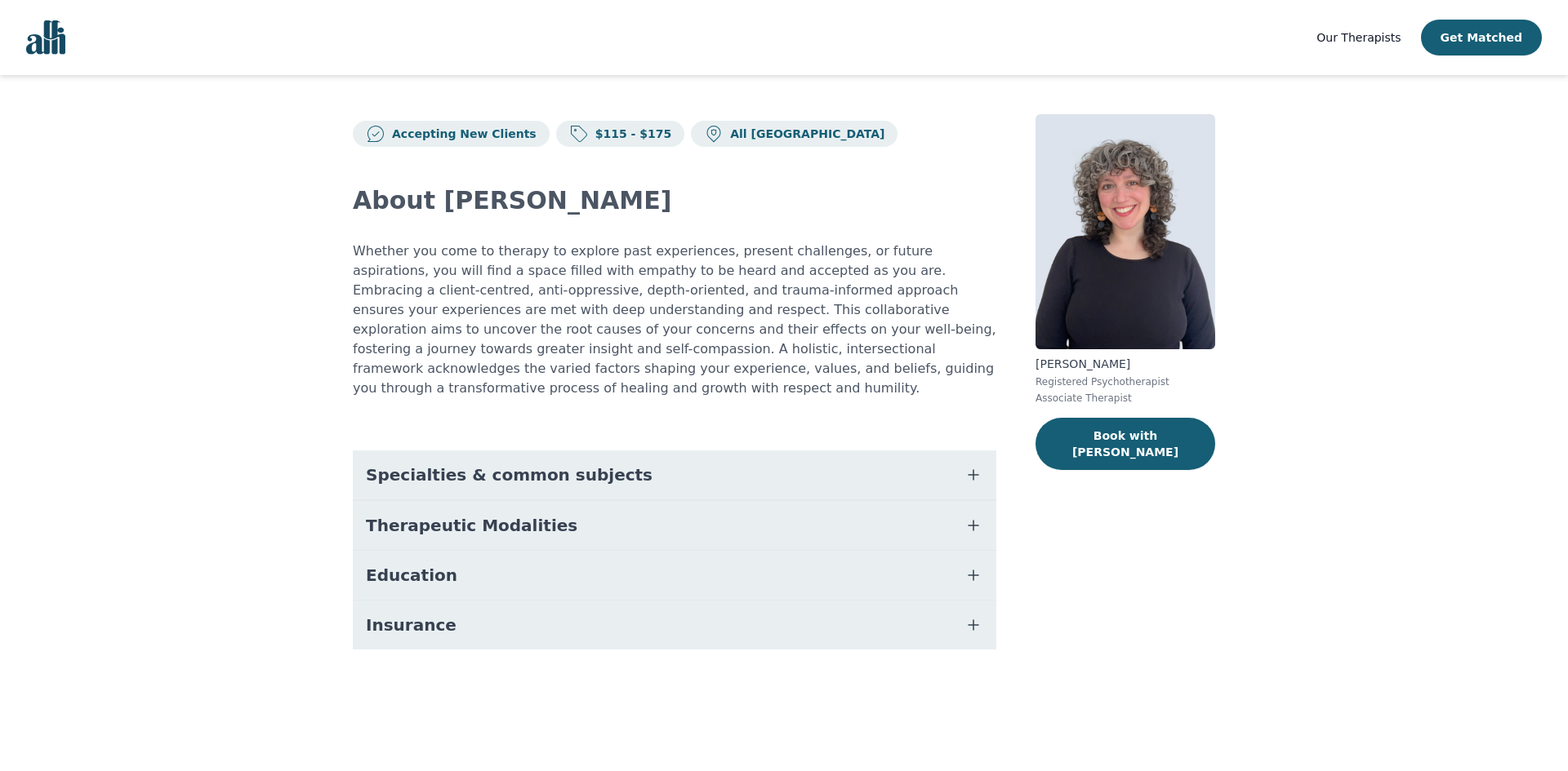
click at [969, 465] on icon "button" at bounding box center [972, 475] width 19 height 19
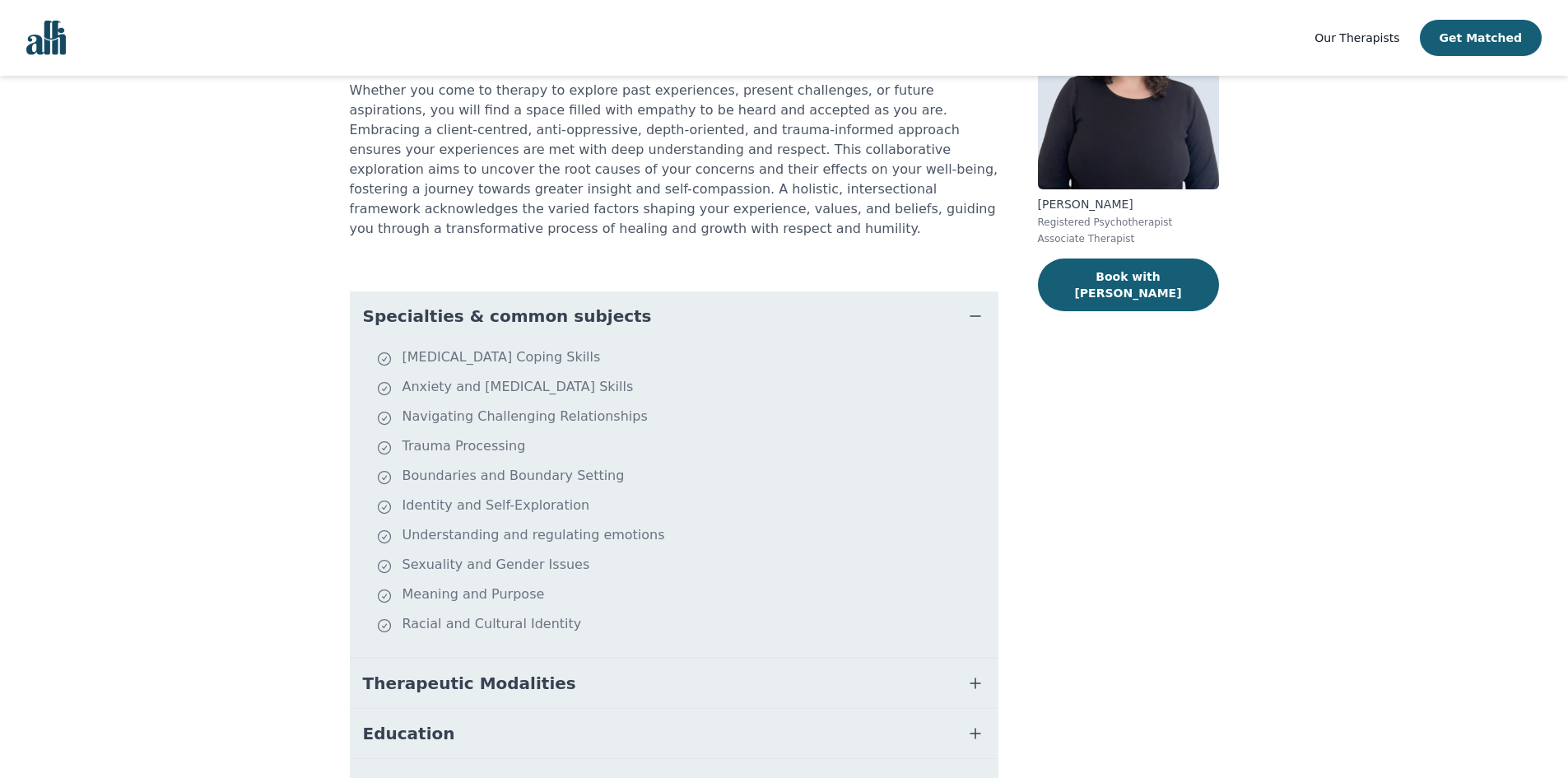
scroll to position [165, 0]
click at [976, 314] on icon "button" at bounding box center [976, 314] width 10 height 0
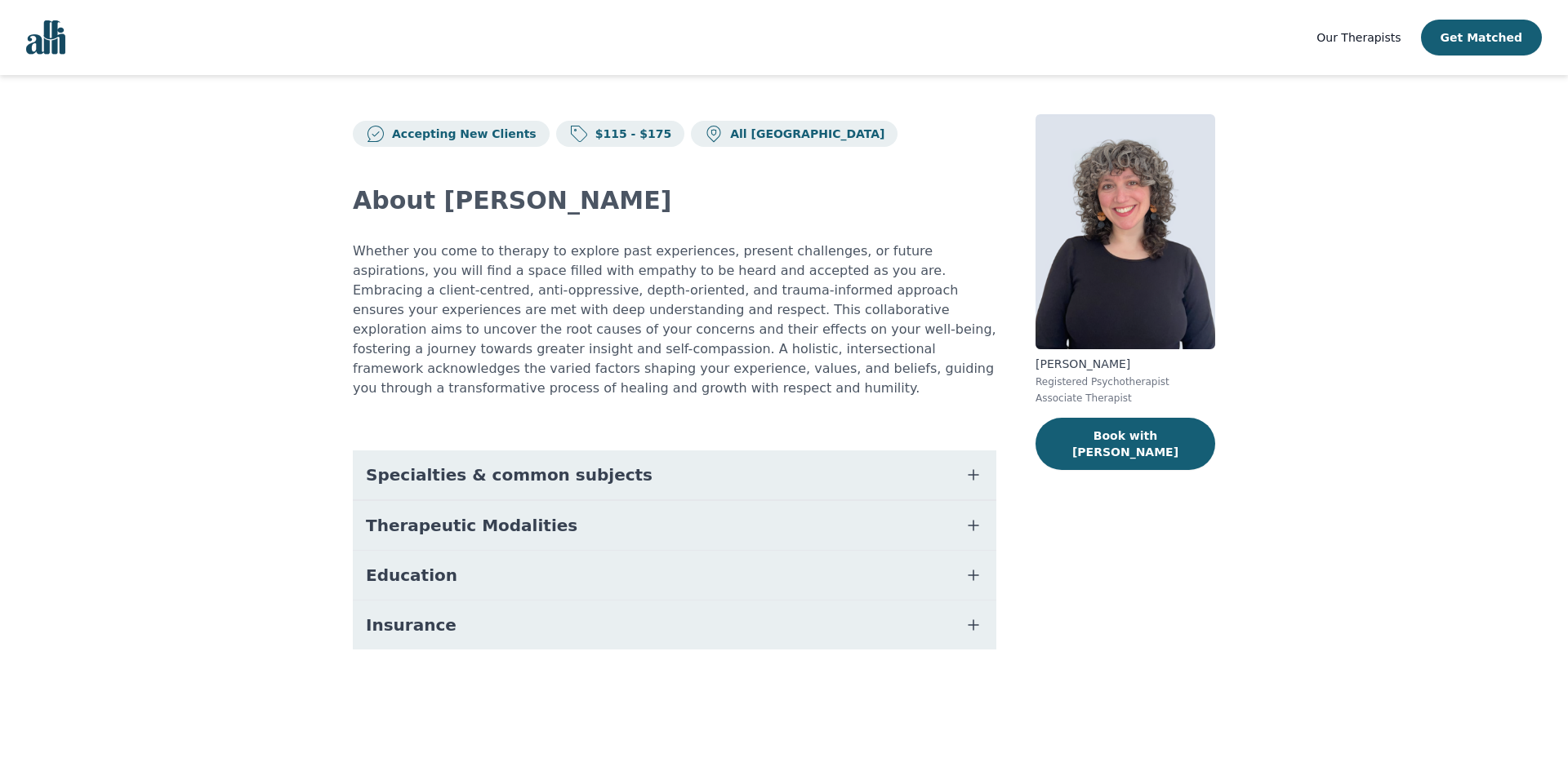
click at [970, 516] on icon "button" at bounding box center [972, 525] width 19 height 19
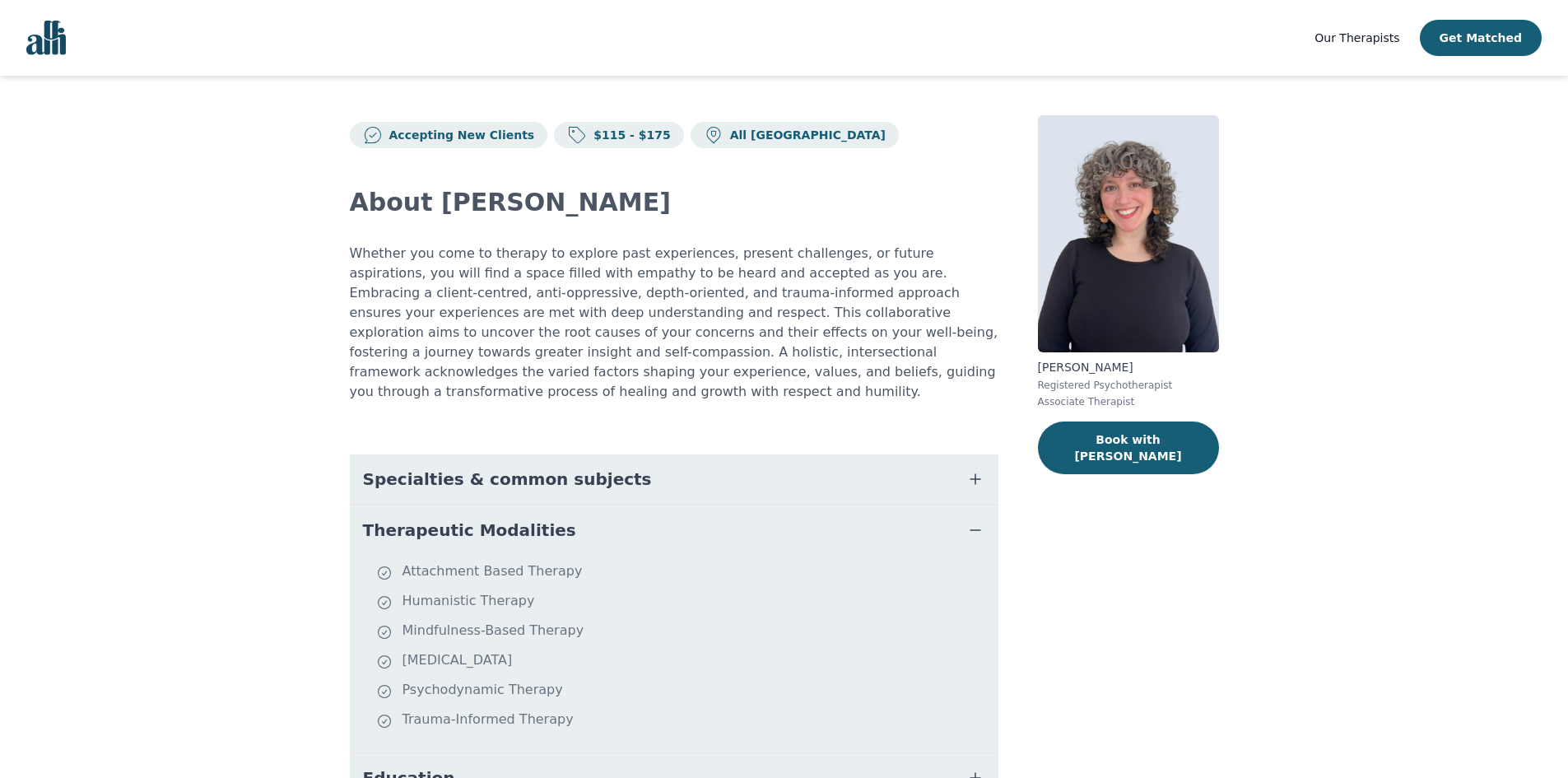
click at [978, 520] on icon "button" at bounding box center [975, 530] width 19 height 19
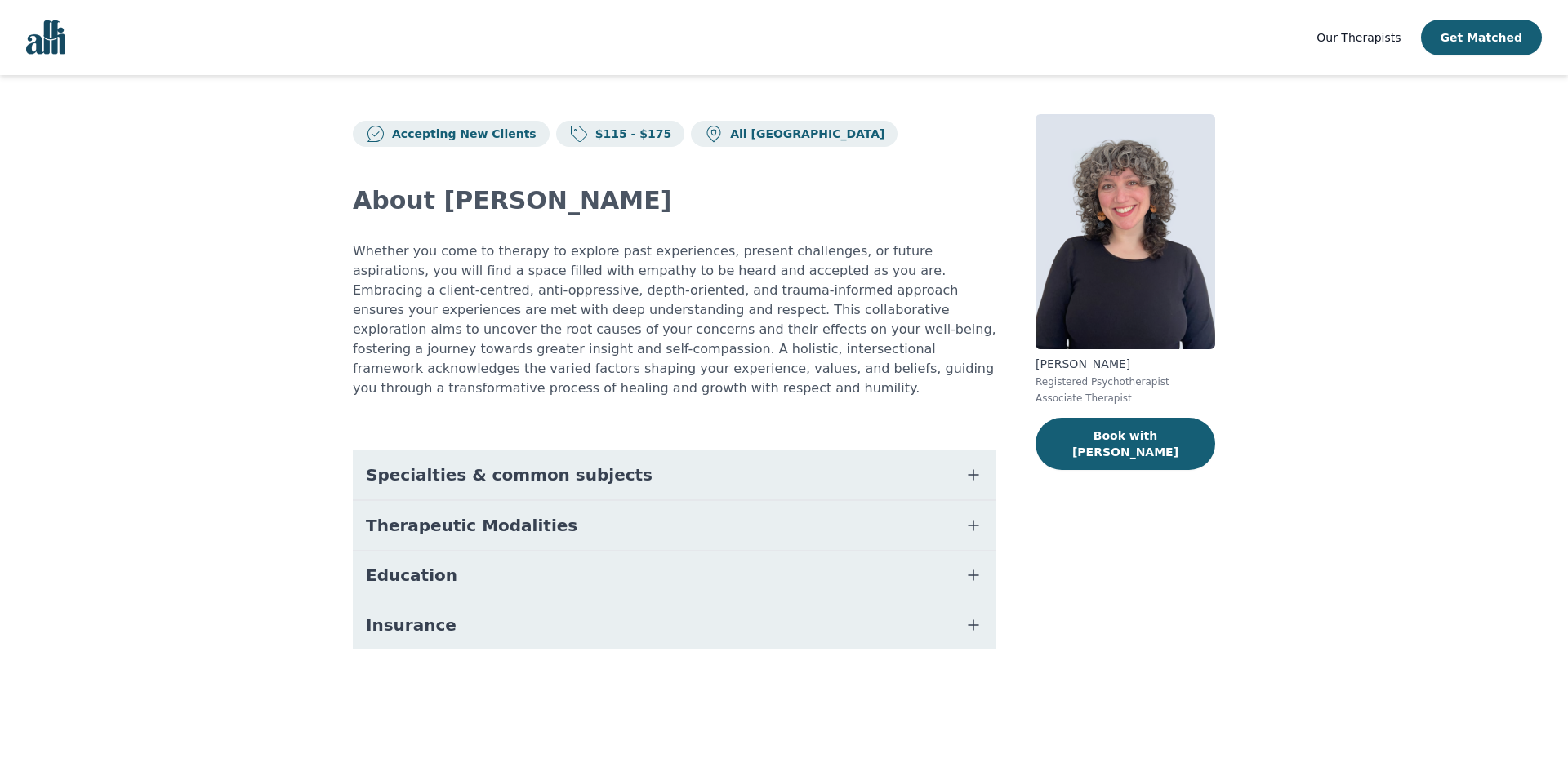
click at [972, 465] on icon "button" at bounding box center [972, 475] width 19 height 19
